Goal: Find specific page/section: Find specific page/section

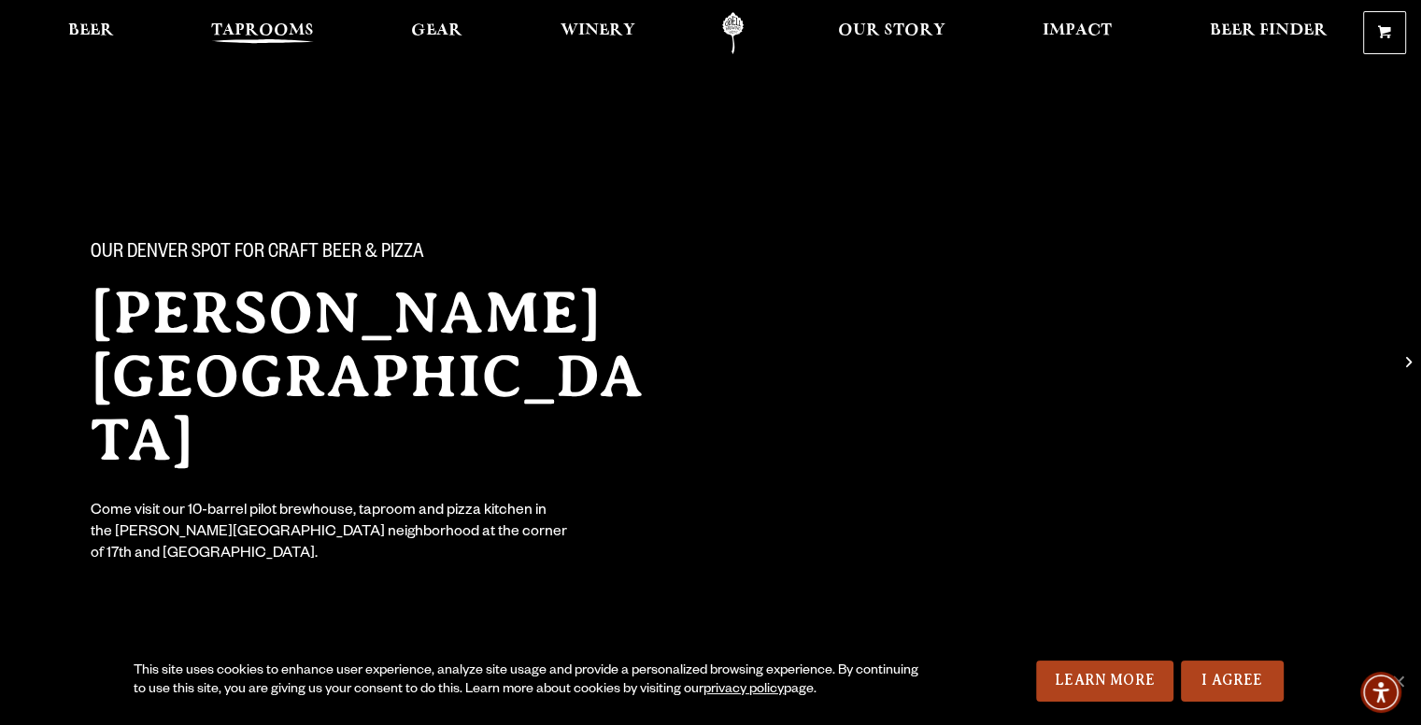
click at [259, 19] on link "Taprooms" at bounding box center [262, 33] width 127 height 42
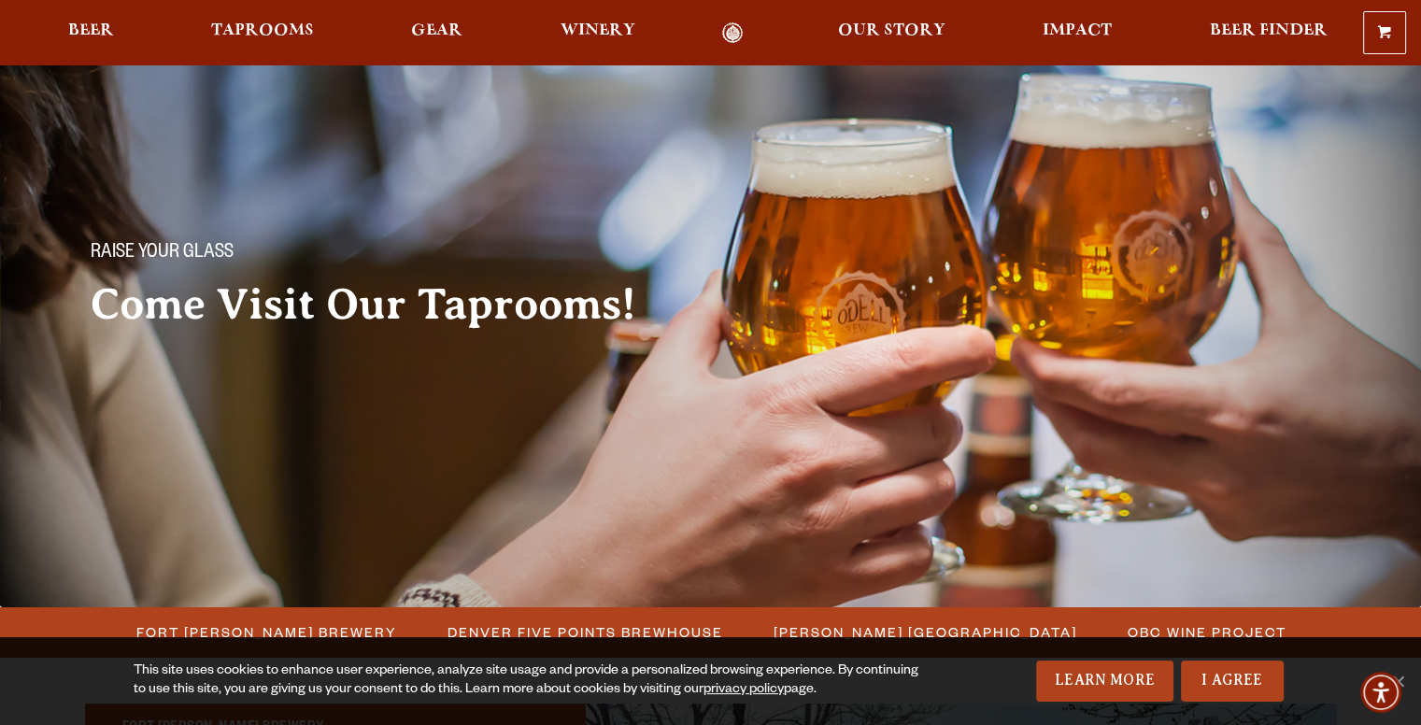
scroll to position [187, 0]
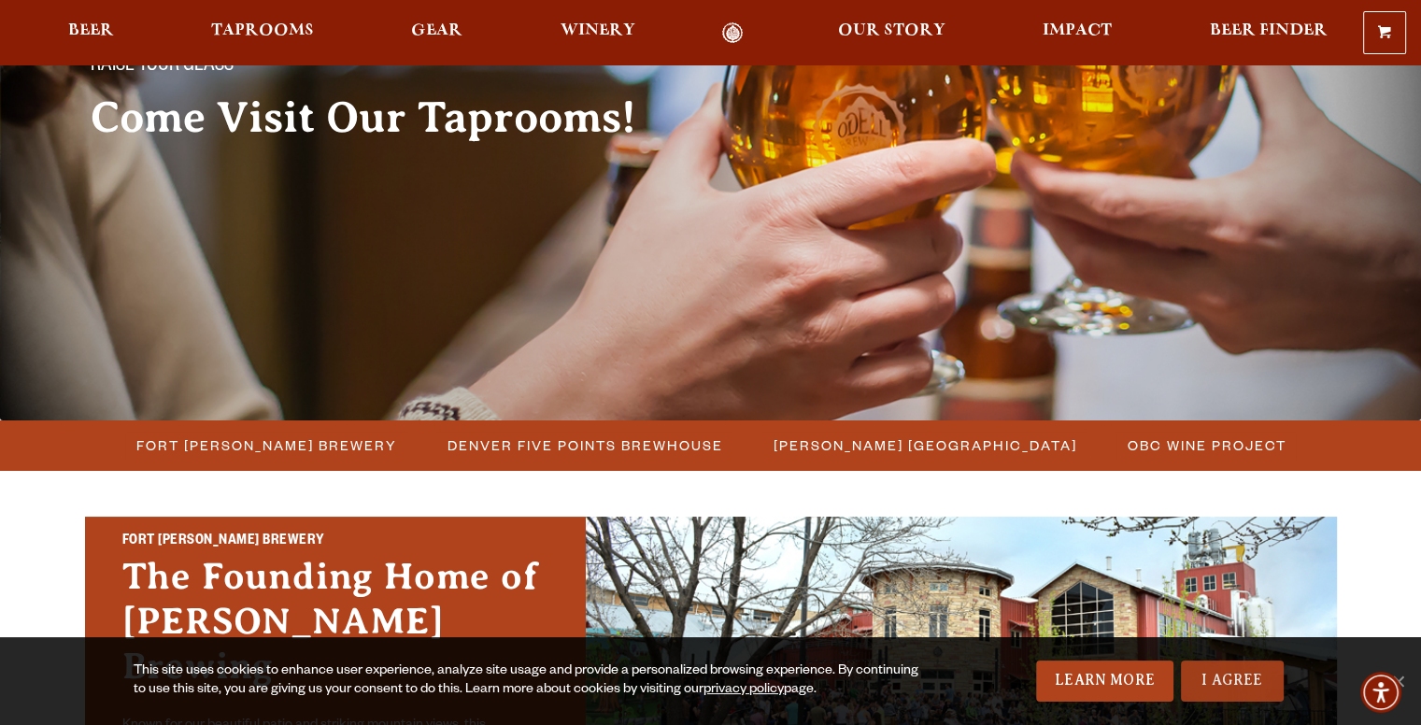
click at [1217, 677] on link "I Agree" at bounding box center [1232, 681] width 103 height 41
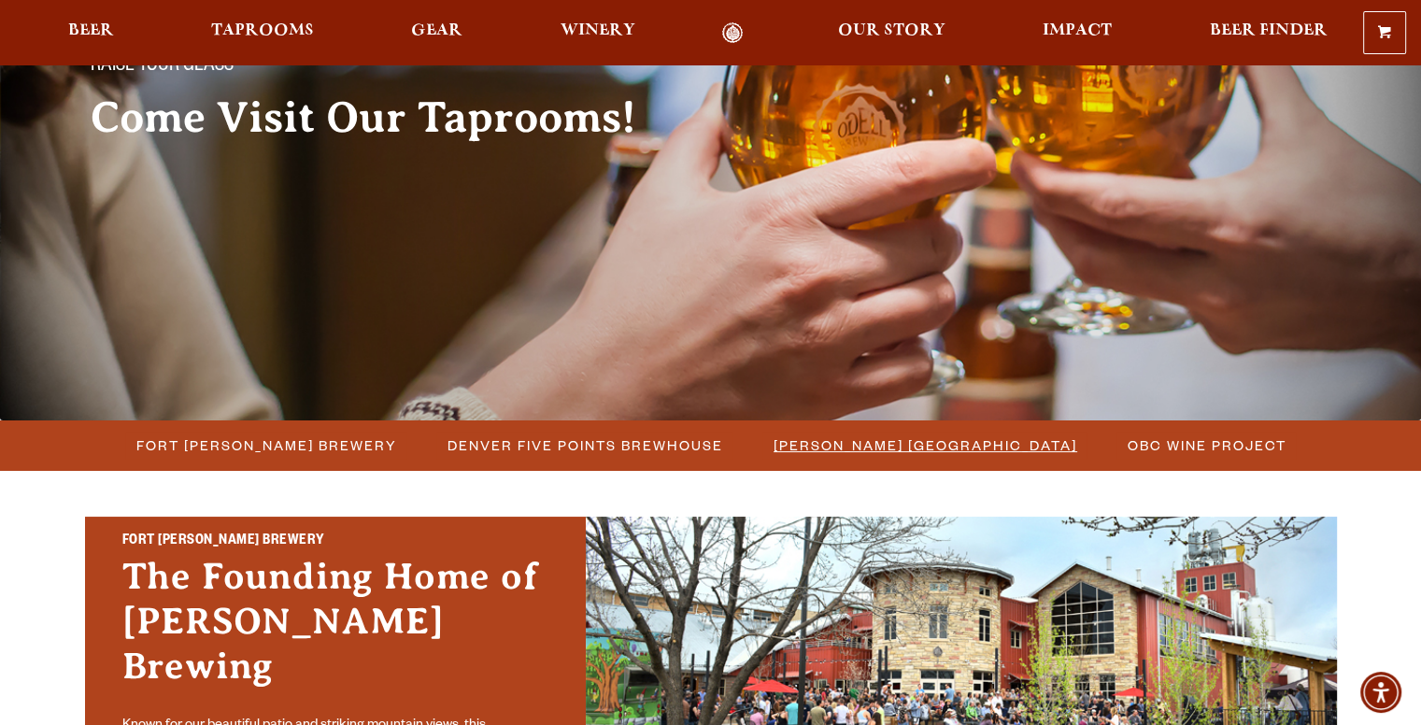
click at [874, 453] on span "[PERSON_NAME] [GEOGRAPHIC_DATA]" at bounding box center [926, 445] width 304 height 27
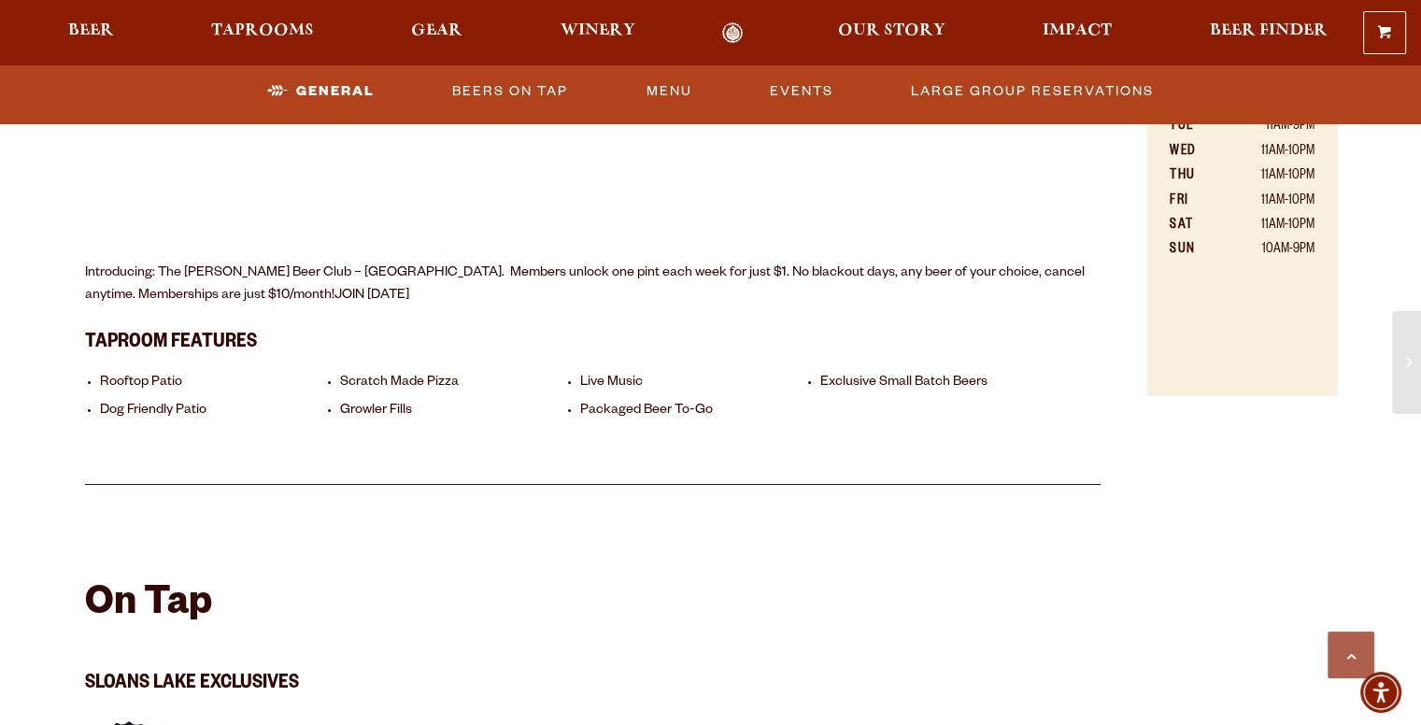
scroll to position [1215, 0]
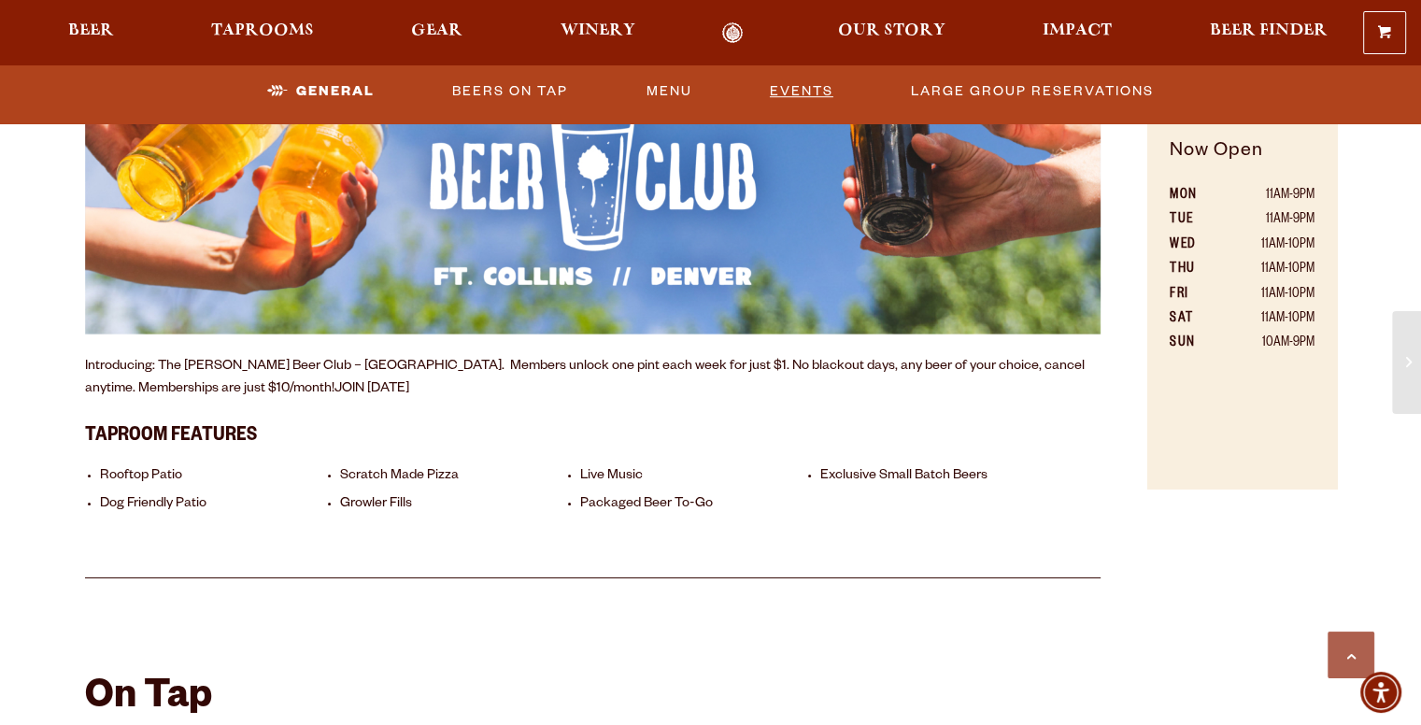
click at [809, 84] on link "Events" at bounding box center [802, 91] width 79 height 43
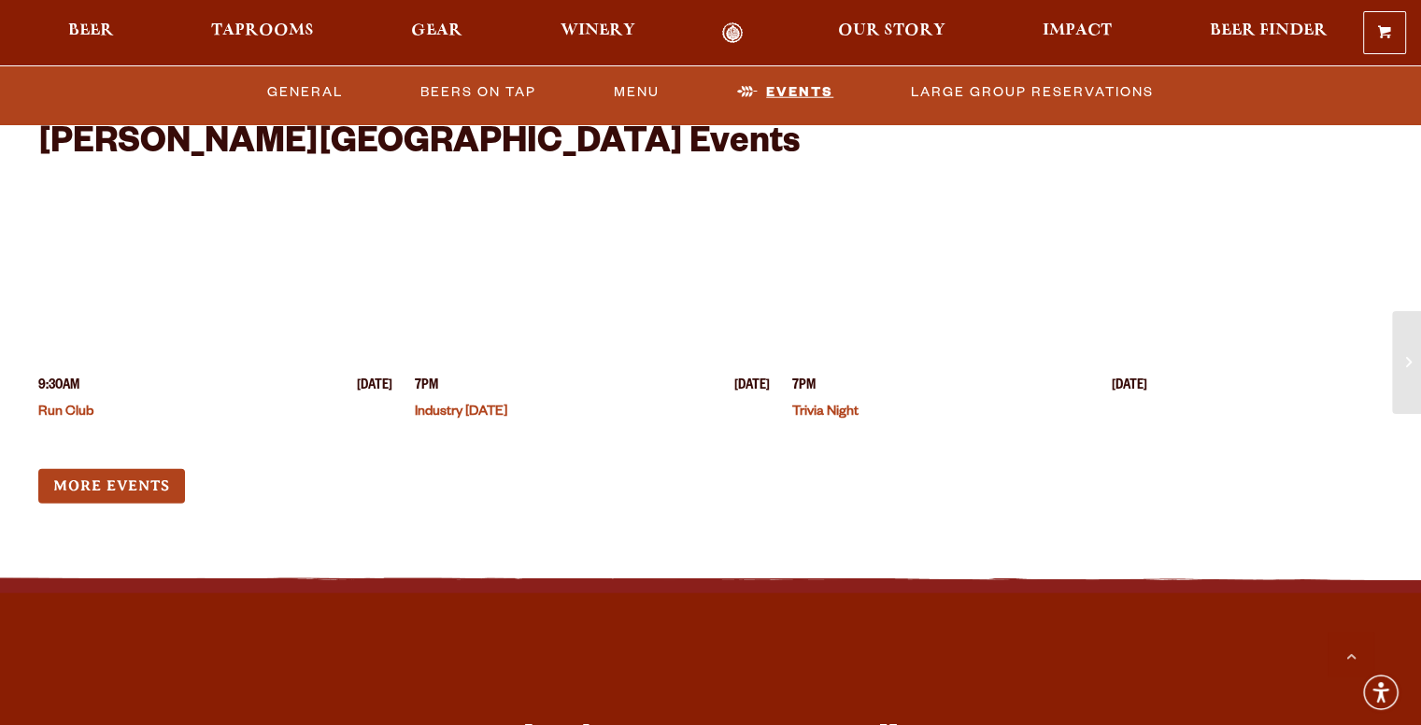
scroll to position [4903, 0]
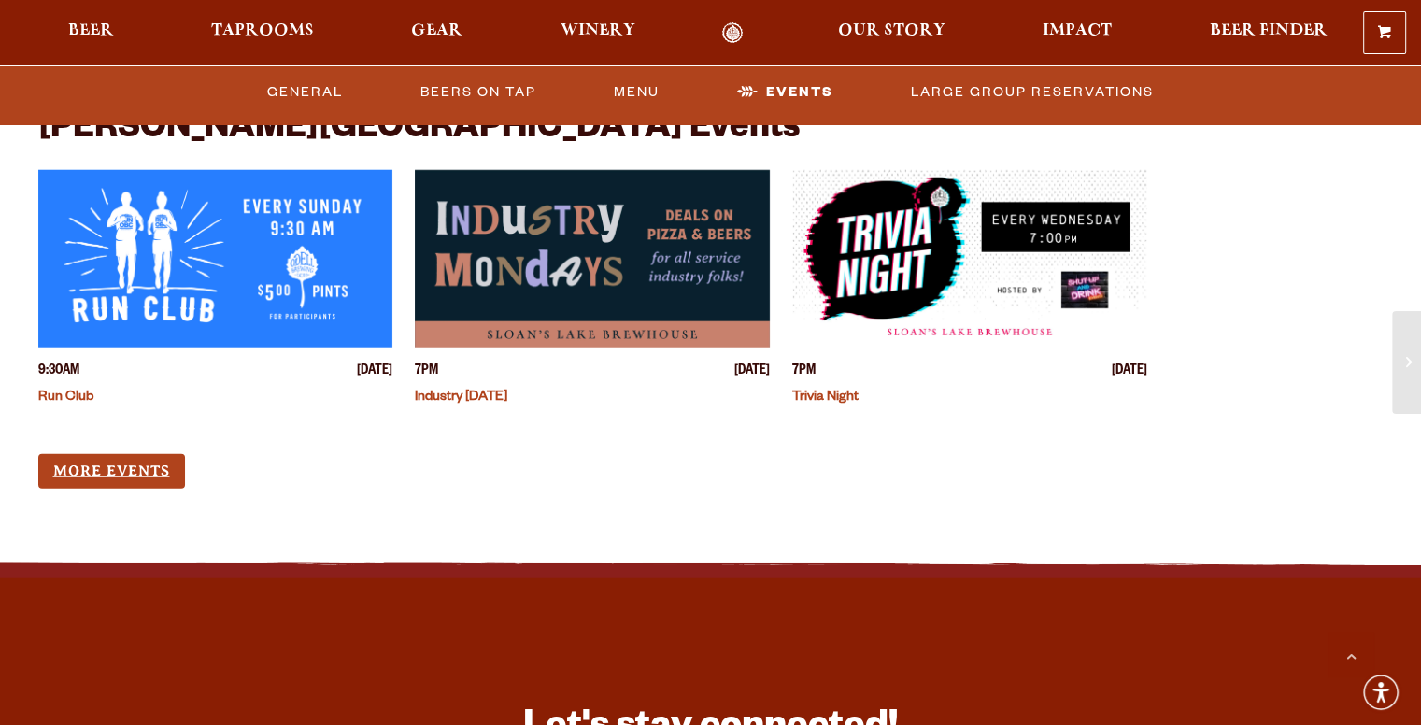
click at [79, 454] on link "More Events" at bounding box center [111, 471] width 147 height 35
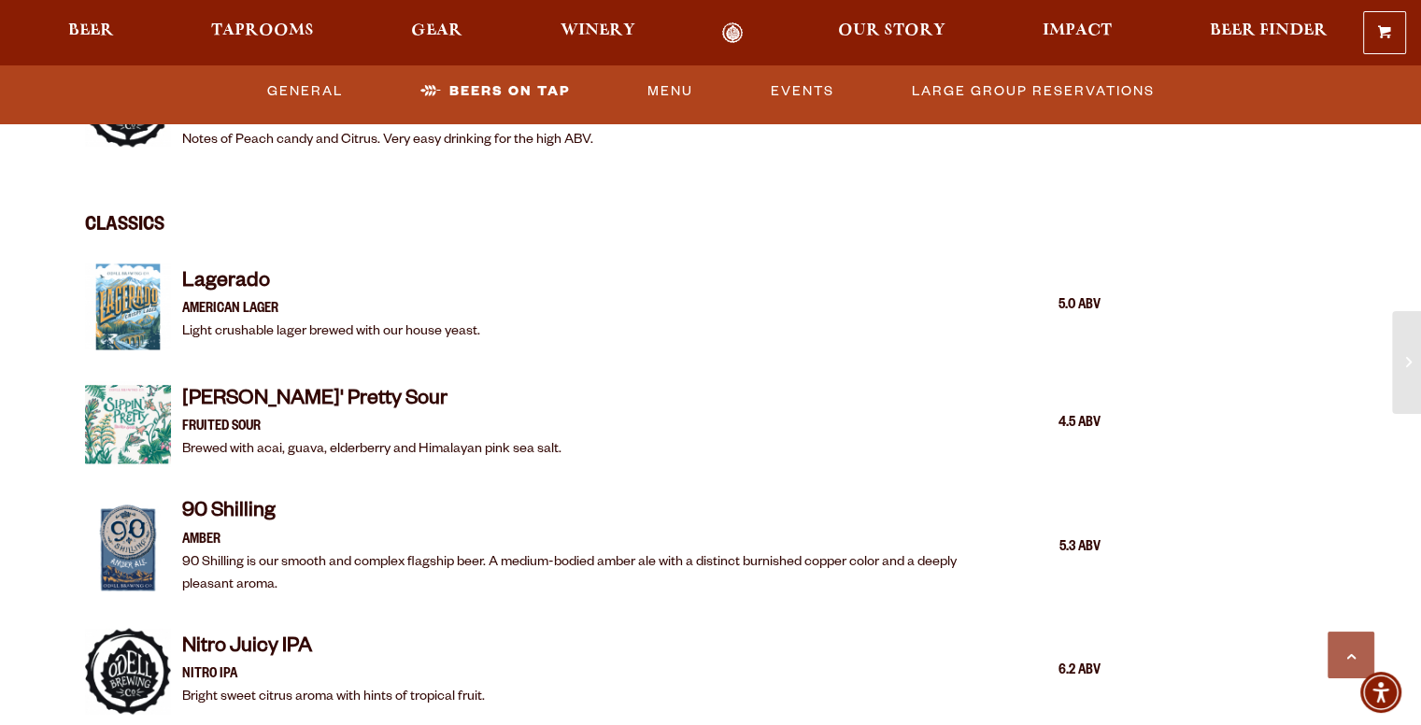
scroll to position [2193, 0]
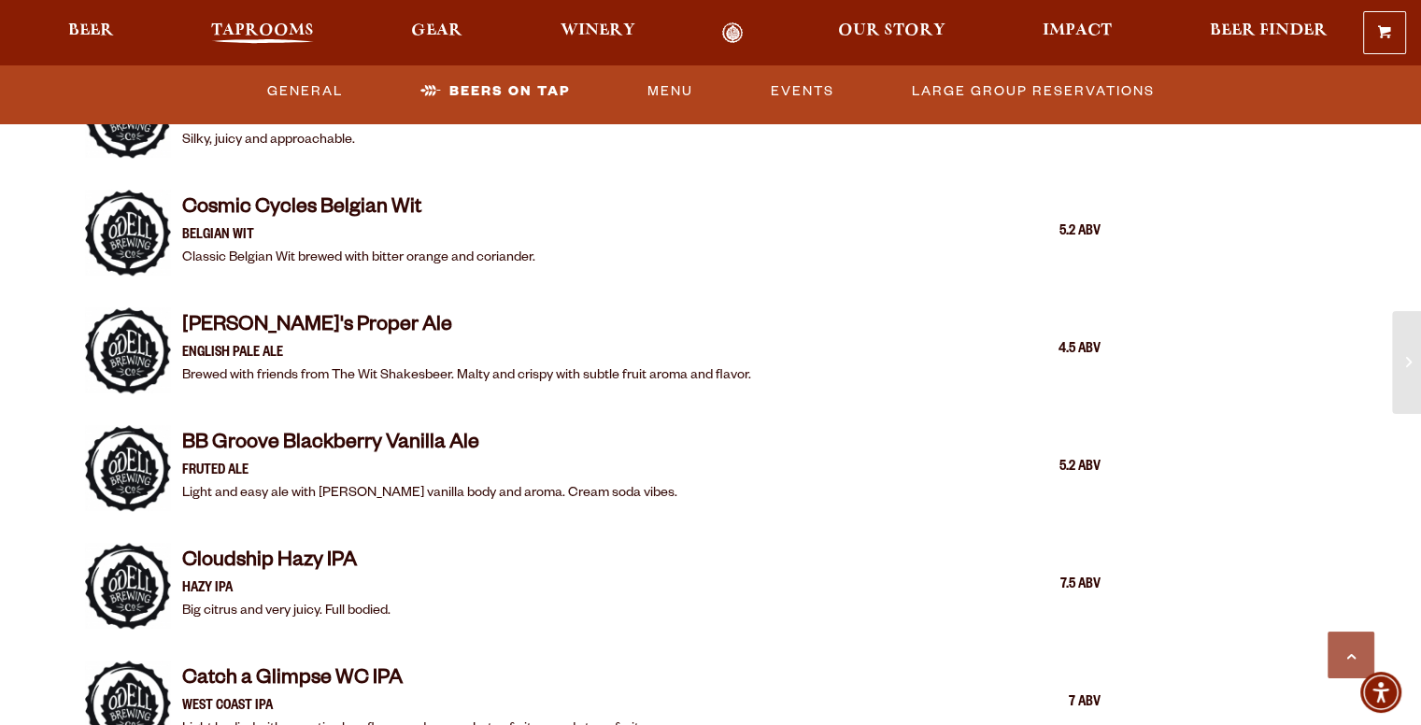
click at [302, 29] on span "Taprooms" at bounding box center [262, 30] width 103 height 15
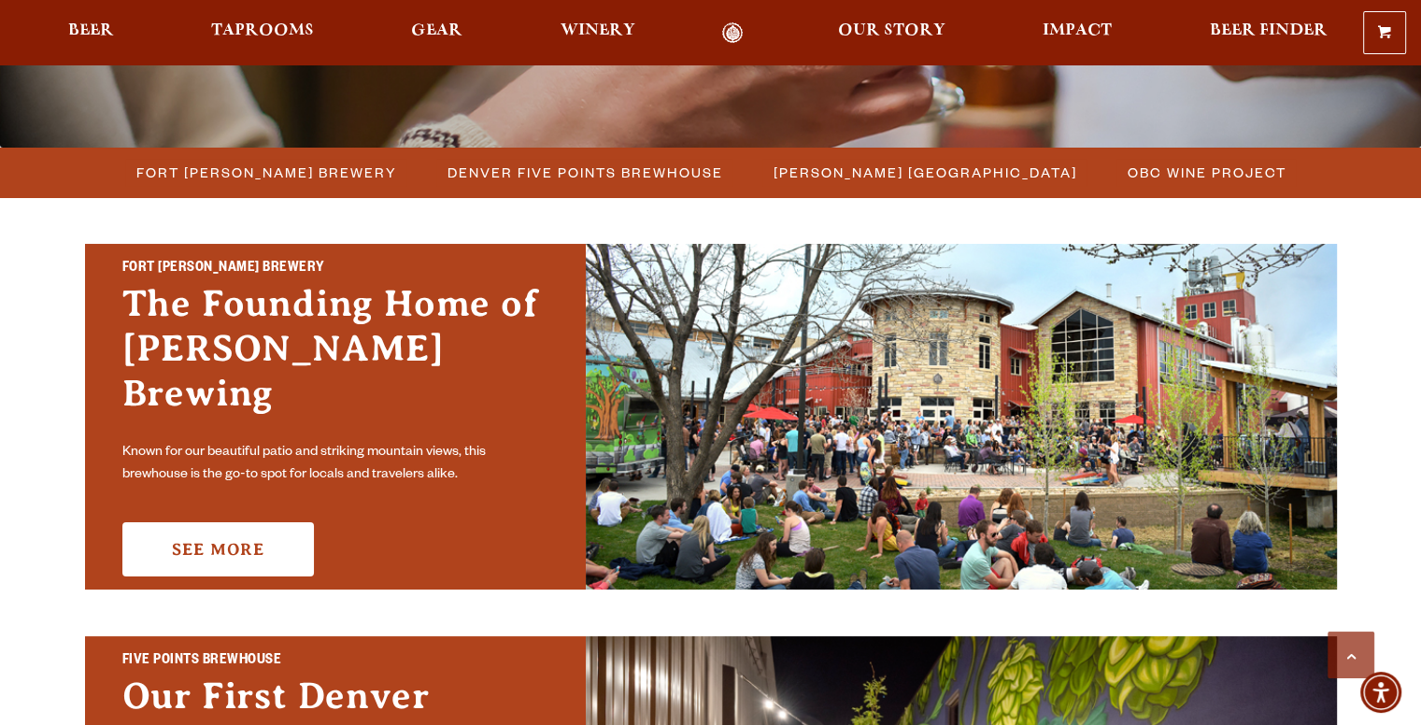
scroll to position [467, 0]
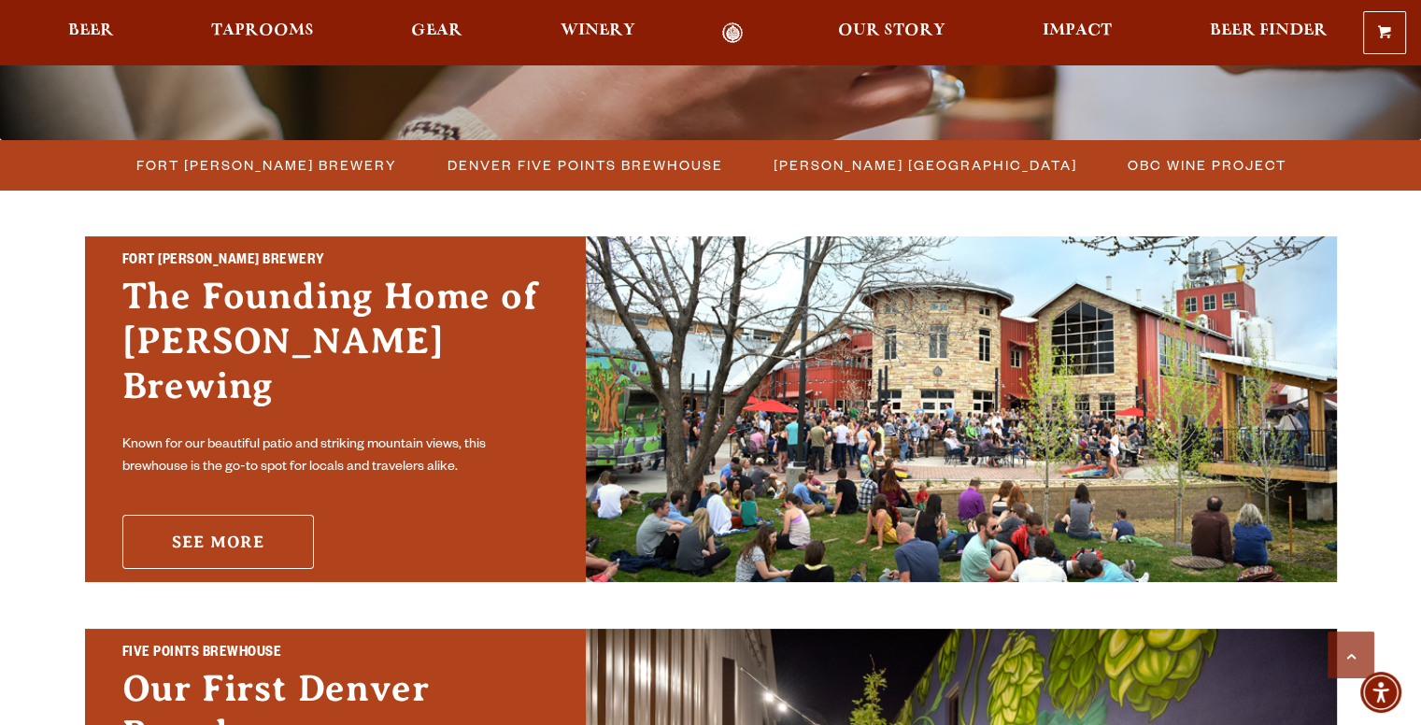
click at [228, 518] on link "See More" at bounding box center [218, 542] width 192 height 54
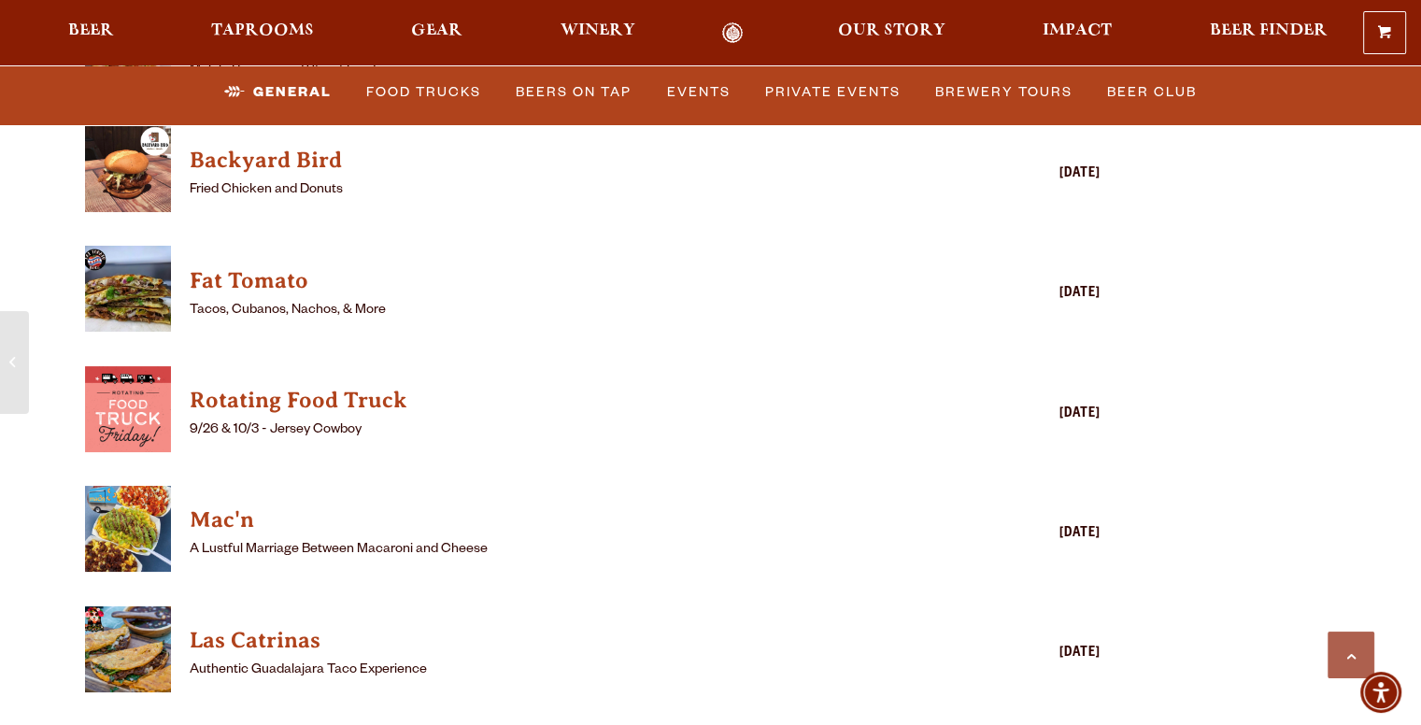
scroll to position [5140, 0]
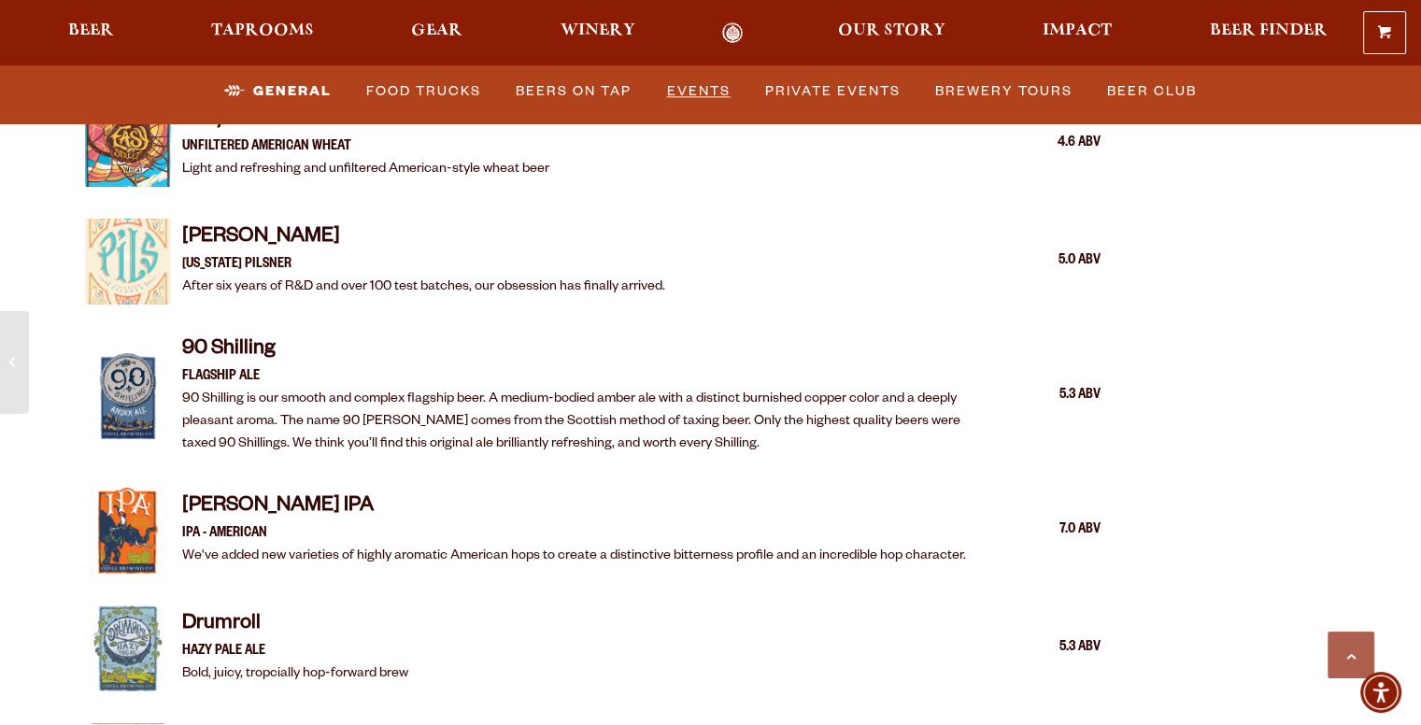
click at [705, 86] on link "Events" at bounding box center [699, 91] width 79 height 43
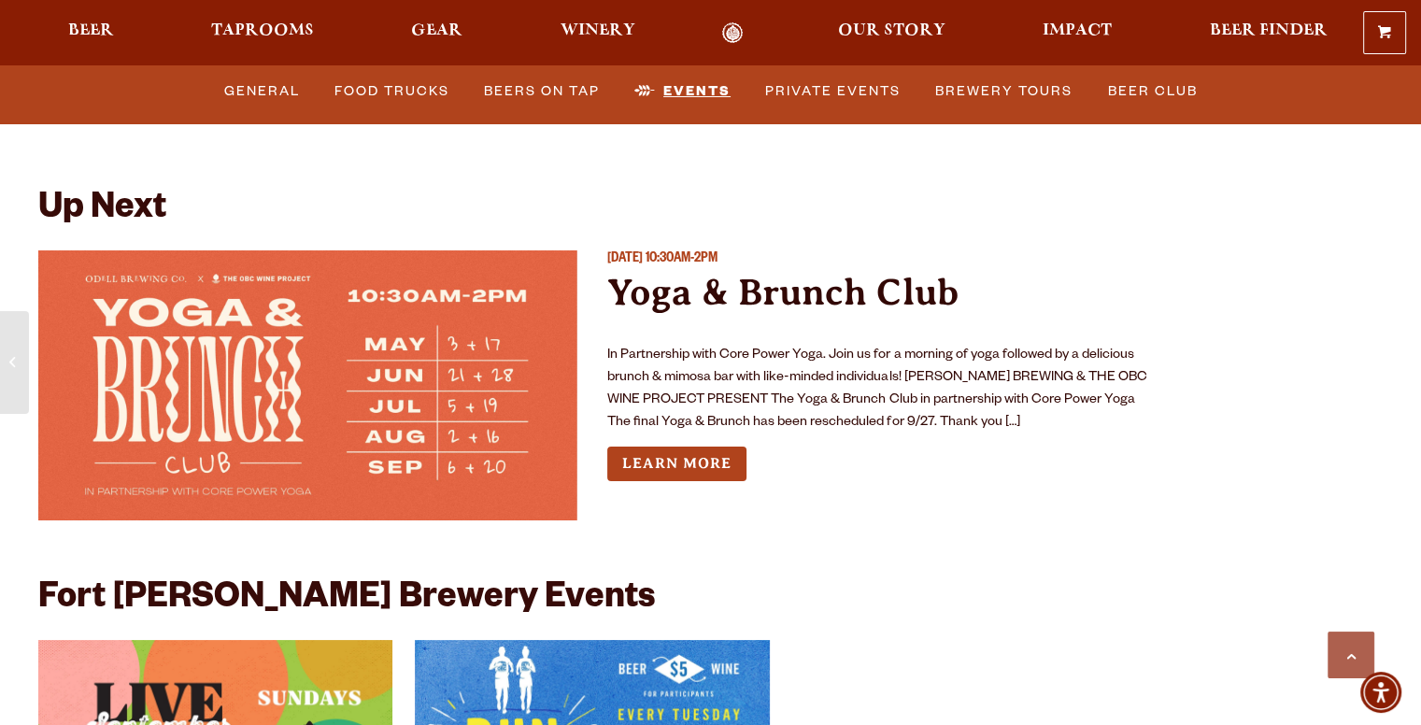
scroll to position [6831, 0]
